Goal: Transaction & Acquisition: Subscribe to service/newsletter

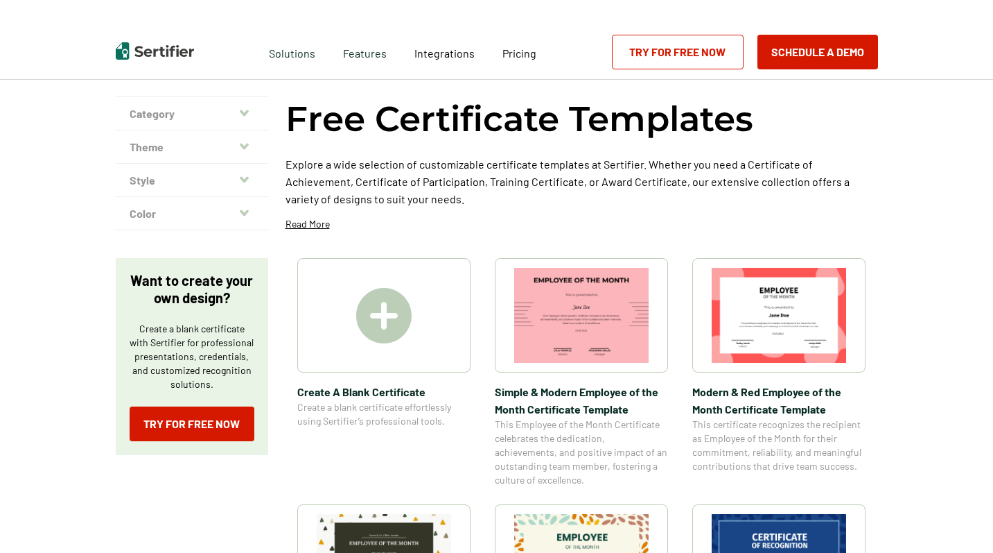
scroll to position [53, 0]
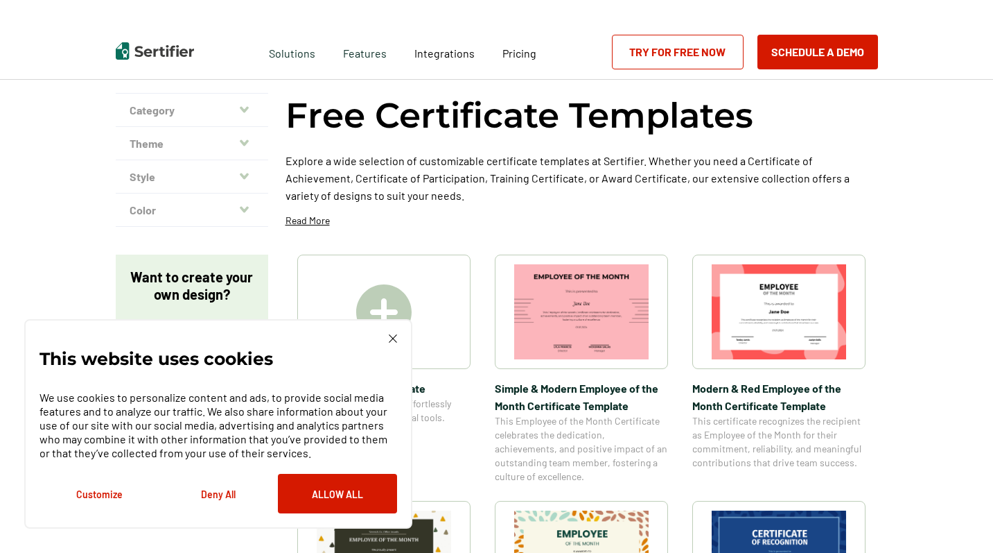
click at [392, 338] on img at bounding box center [393, 338] width 8 height 8
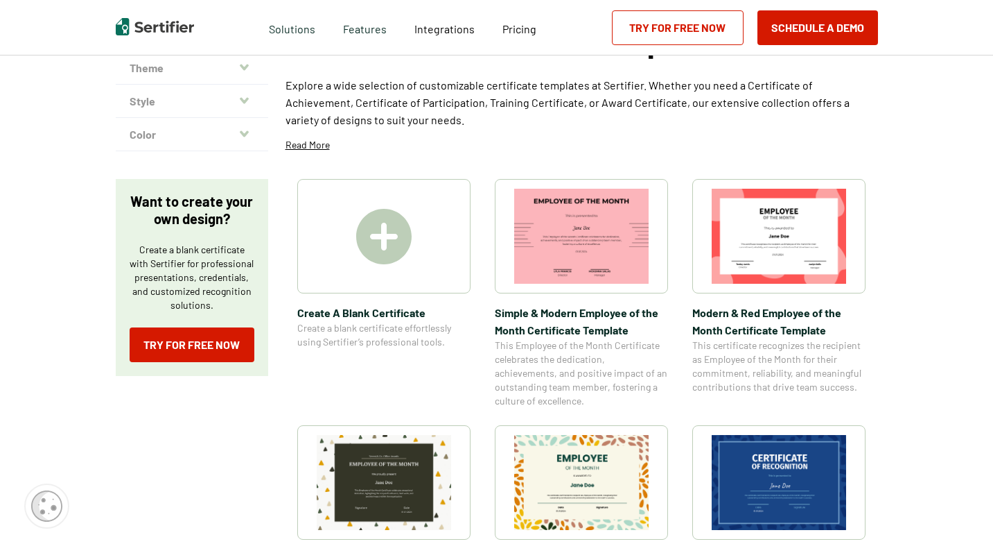
scroll to position [137, 0]
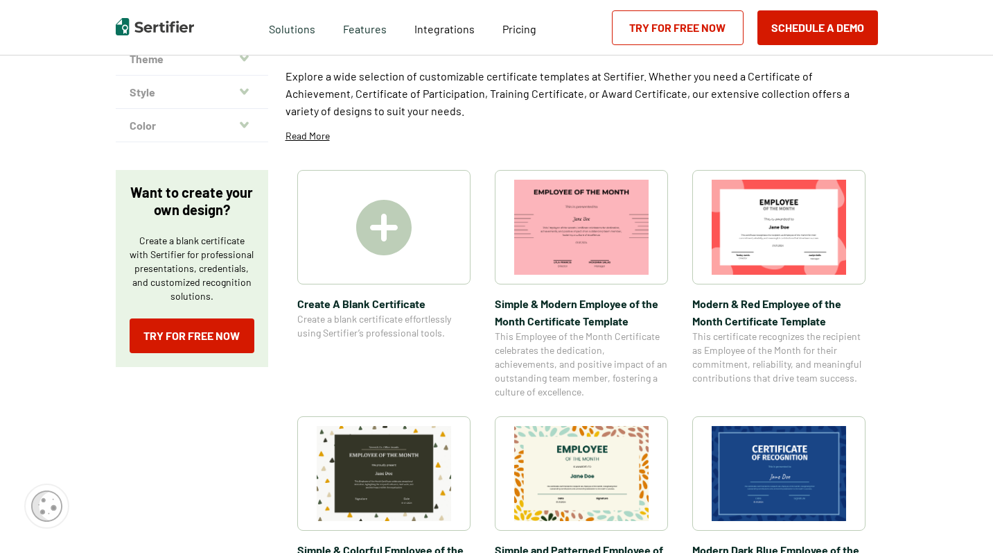
click at [401, 216] on img at bounding box center [383, 227] width 55 height 55
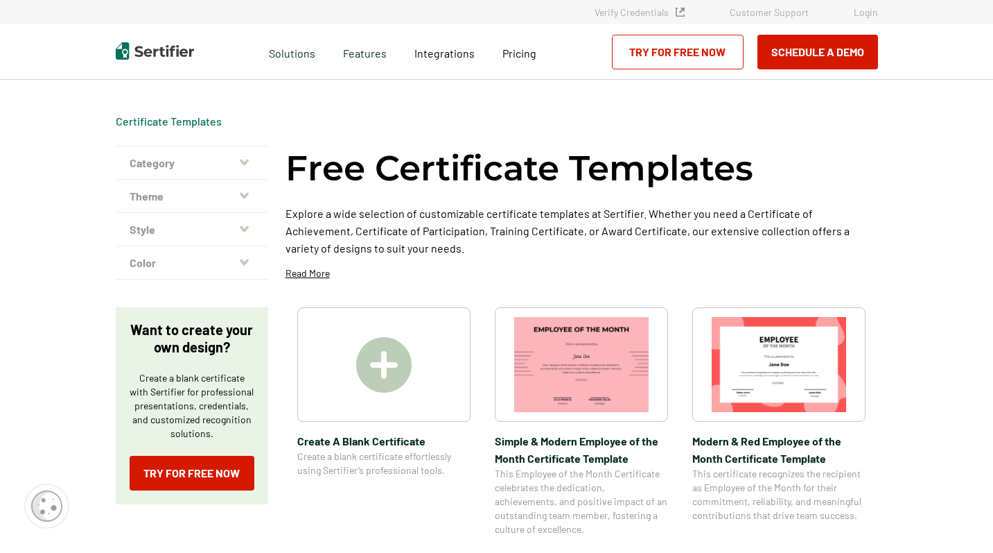
scroll to position [0, 1]
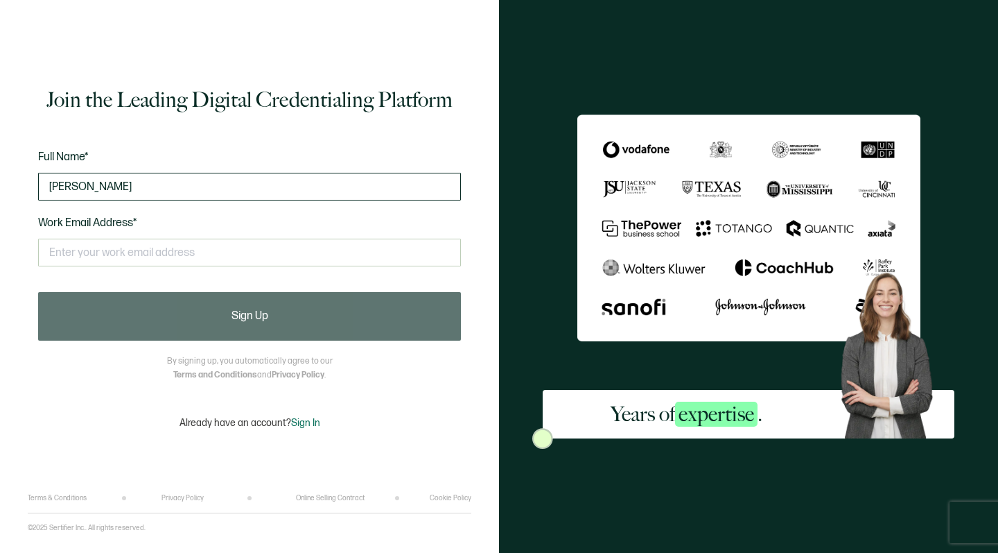
click at [61, 185] on input "[PERSON_NAME]" at bounding box center [249, 187] width 423 height 28
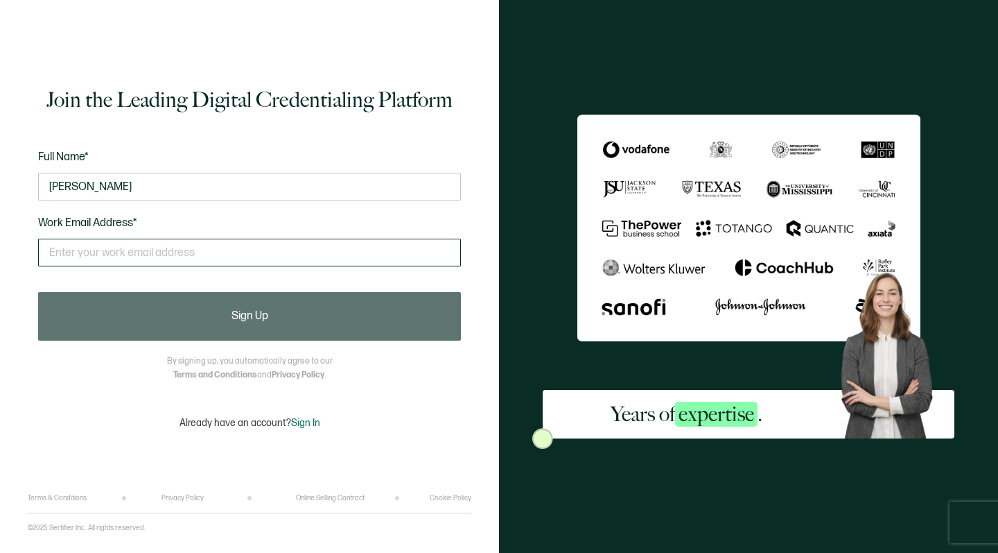
type input "[PERSON_NAME]"
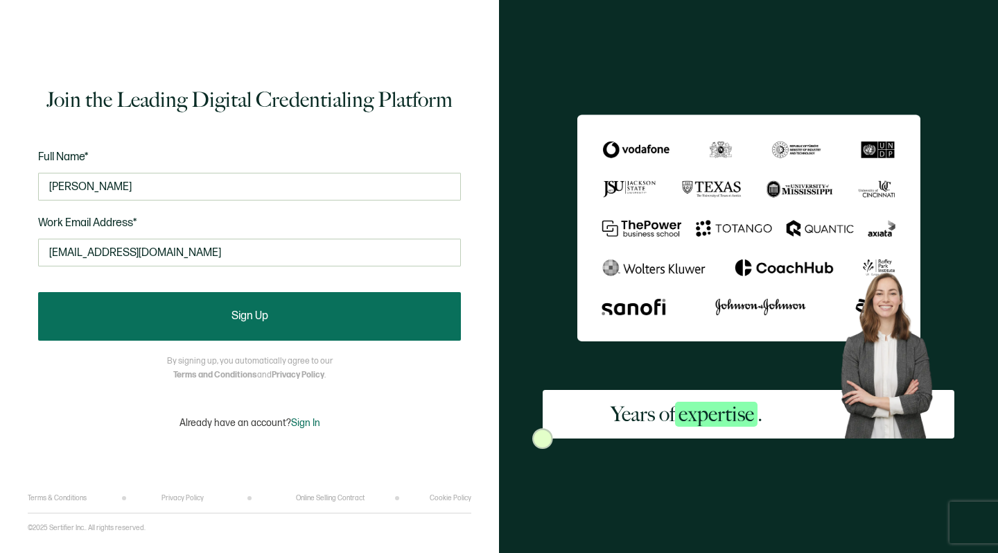
type input "[EMAIL_ADDRESS][DOMAIN_NAME]"
click at [139, 314] on button "Sign Up" at bounding box center [249, 316] width 423 height 49
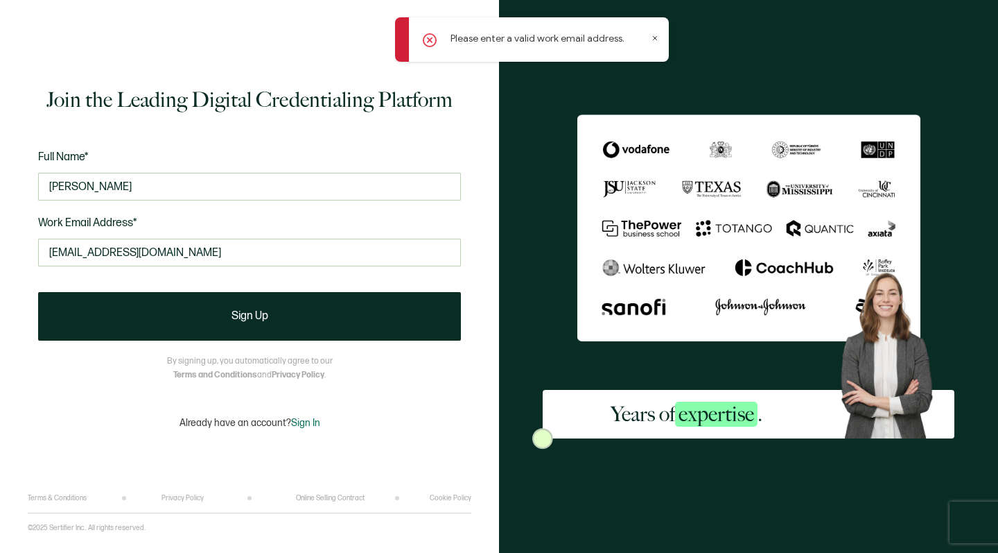
click at [656, 37] on icon at bounding box center [655, 38] width 7 height 7
